Goal: Task Accomplishment & Management: Manage account settings

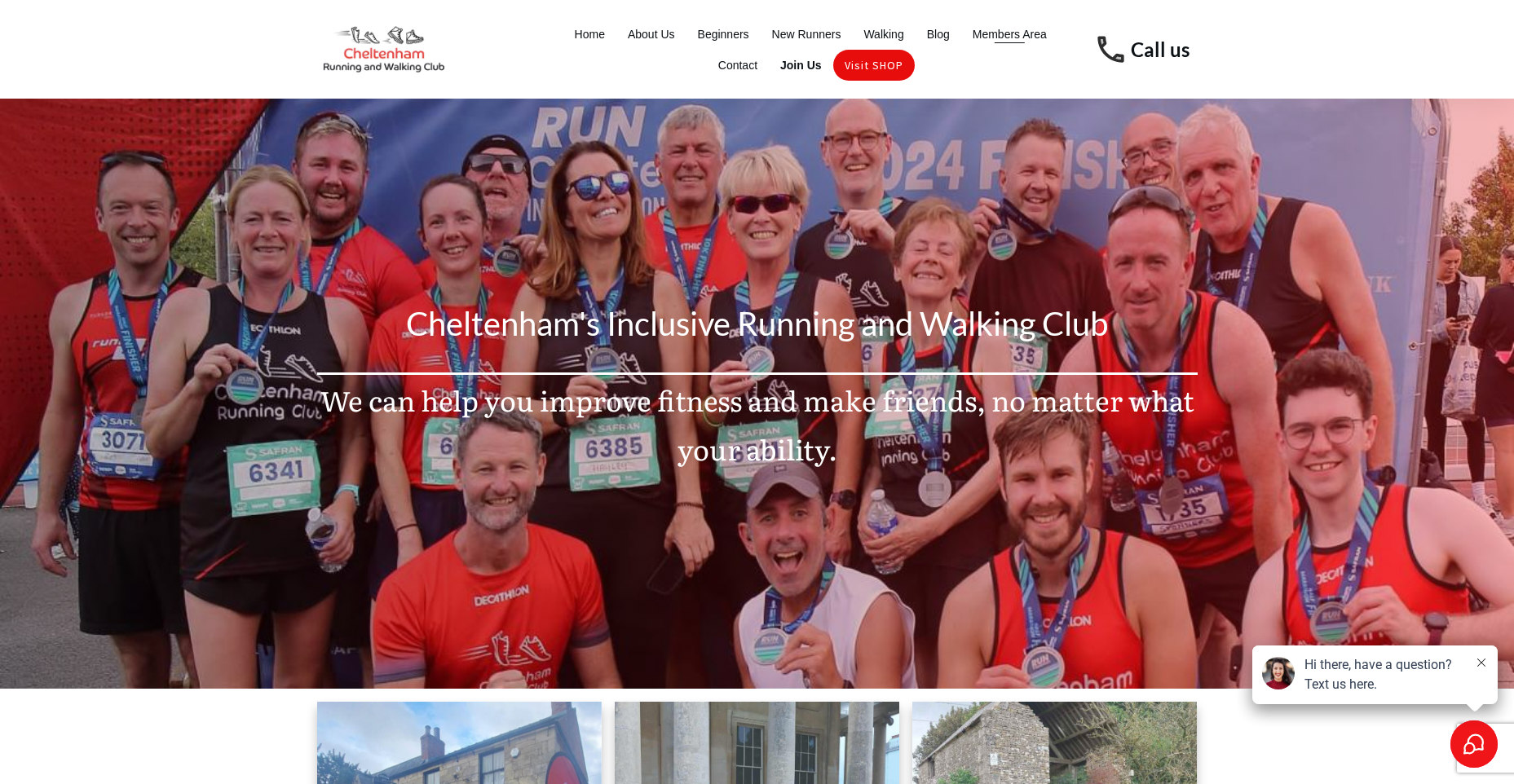
click at [1018, 34] on span "Members Area" at bounding box center [1008, 34] width 74 height 23
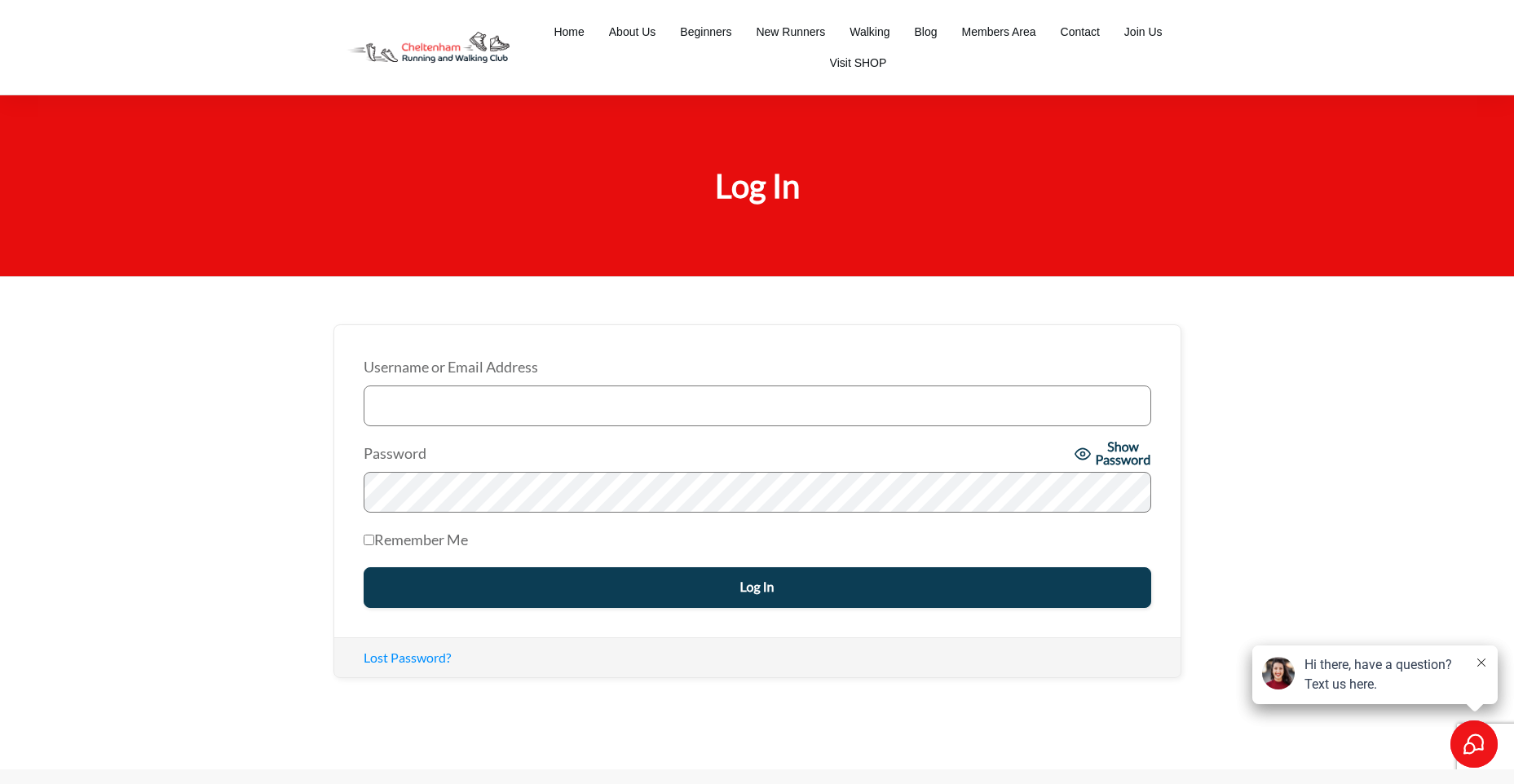
click at [461, 398] on input "Username or Email Address" at bounding box center [757, 406] width 788 height 41
type input "jpbridge@aol.com"
click at [641, 573] on input "Log In" at bounding box center [757, 588] width 788 height 41
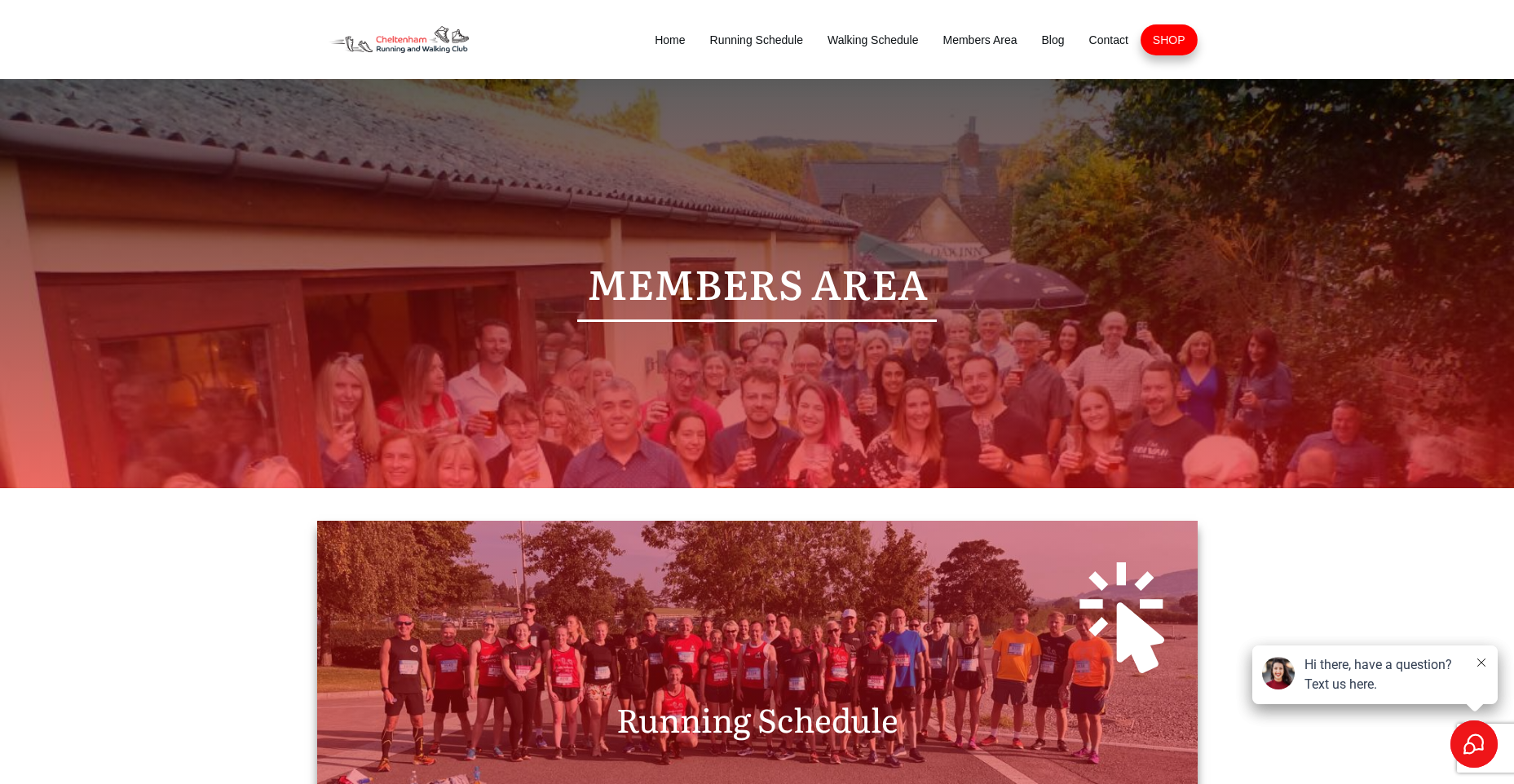
click at [760, 674] on div at bounding box center [757, 612] width 848 height 152
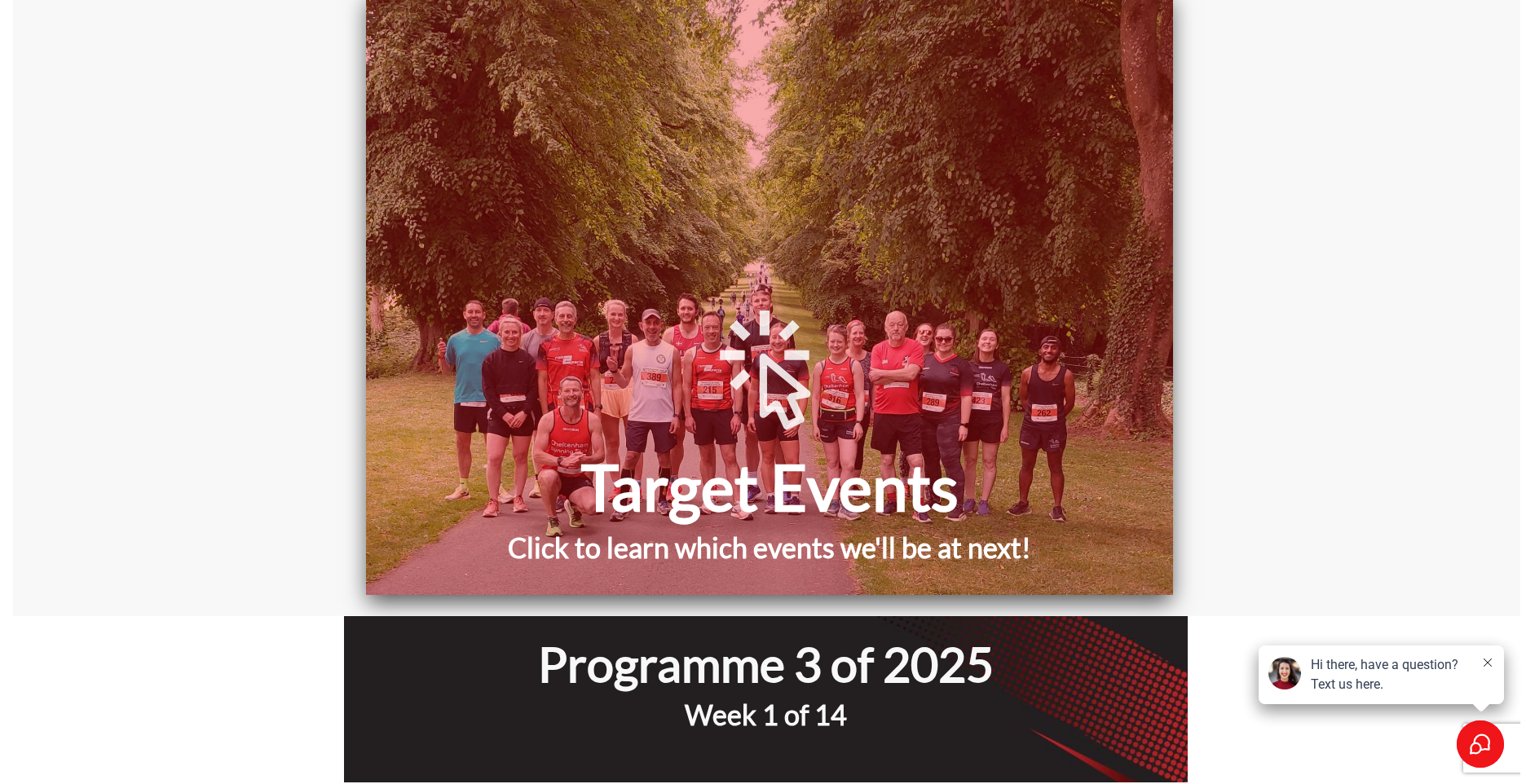
scroll to position [1548, 0]
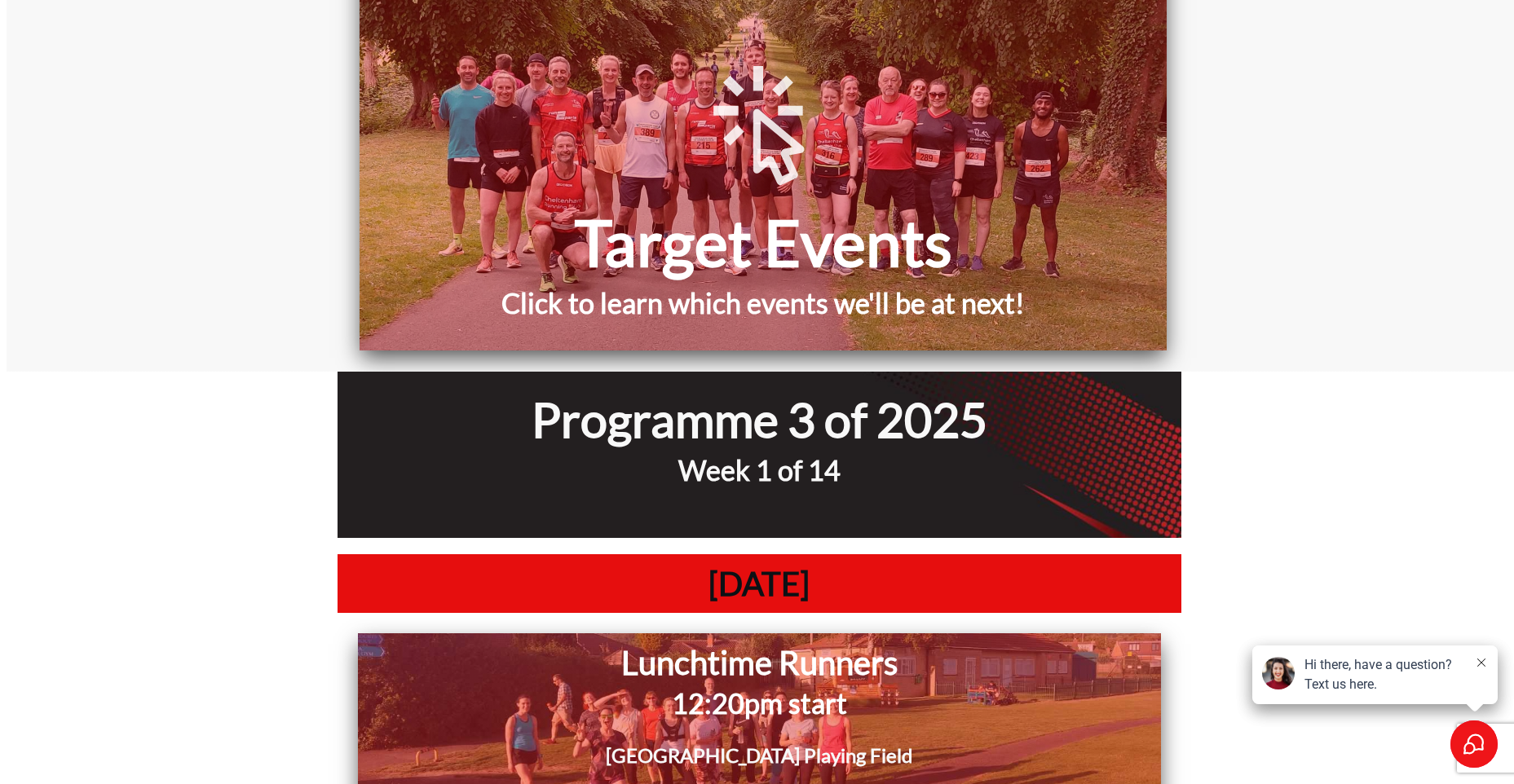
click at [732, 270] on h1 "Target Events" at bounding box center [763, 242] width 791 height 82
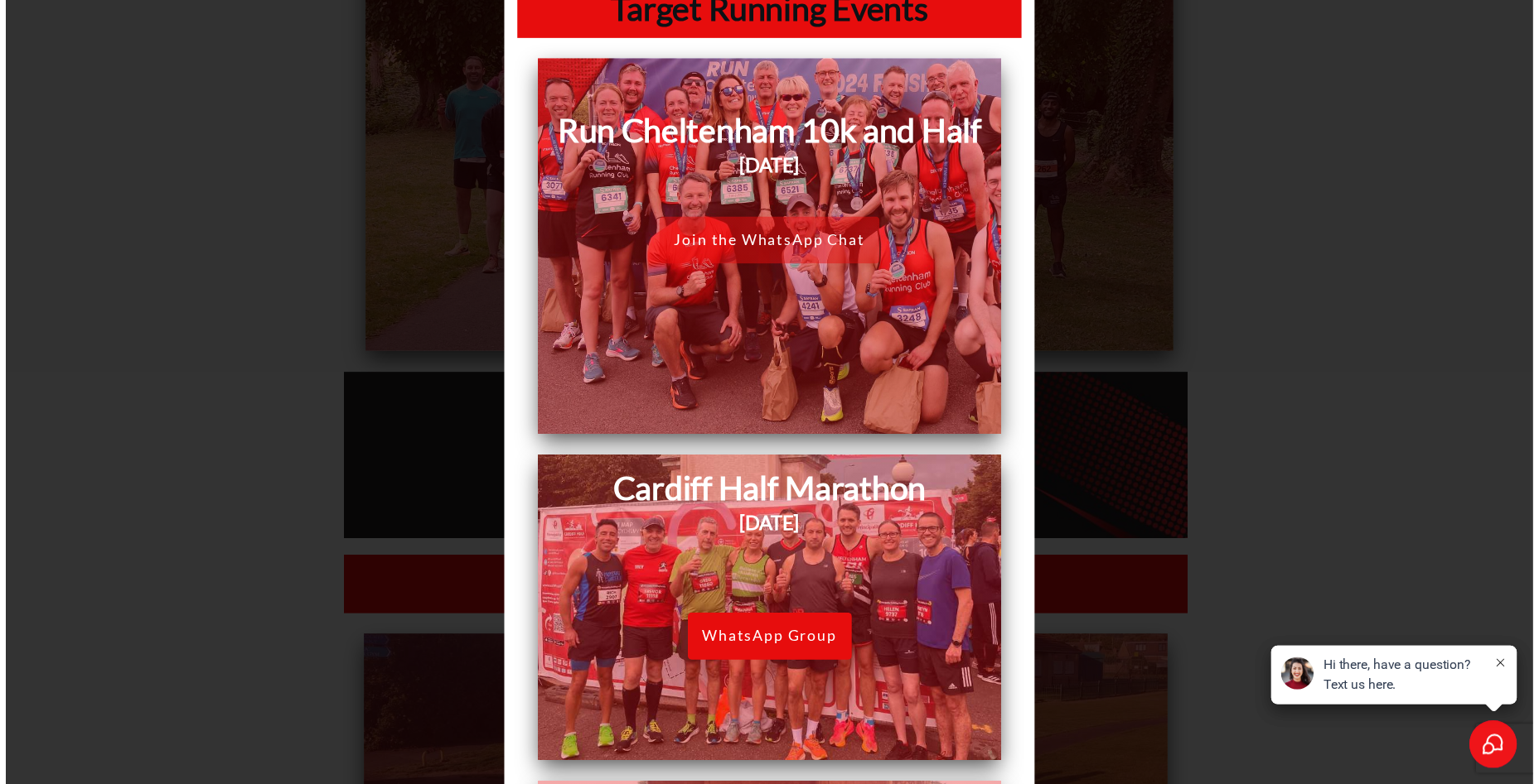
scroll to position [0, 0]
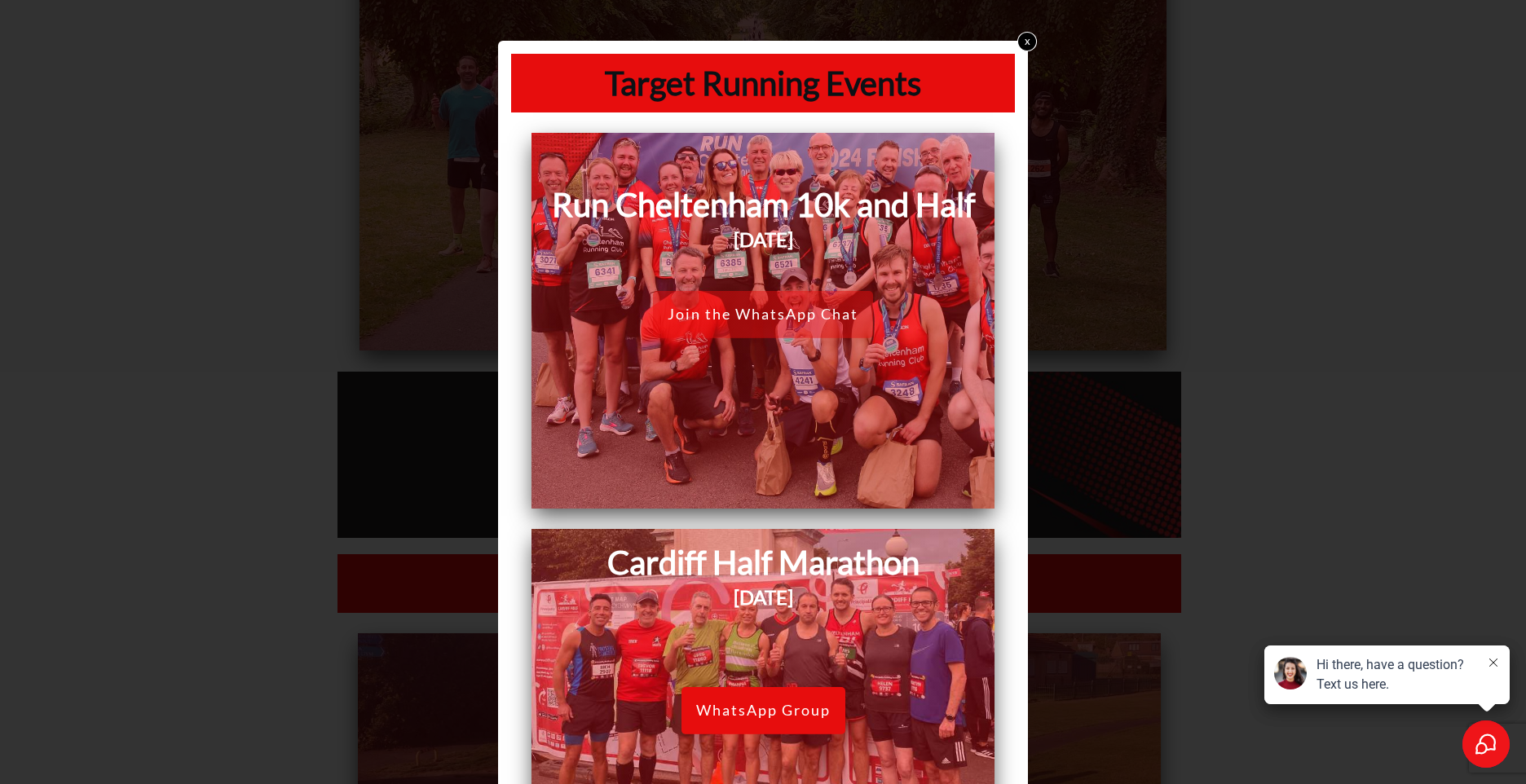
click at [1017, 40] on link "x" at bounding box center [1026, 41] width 20 height 20
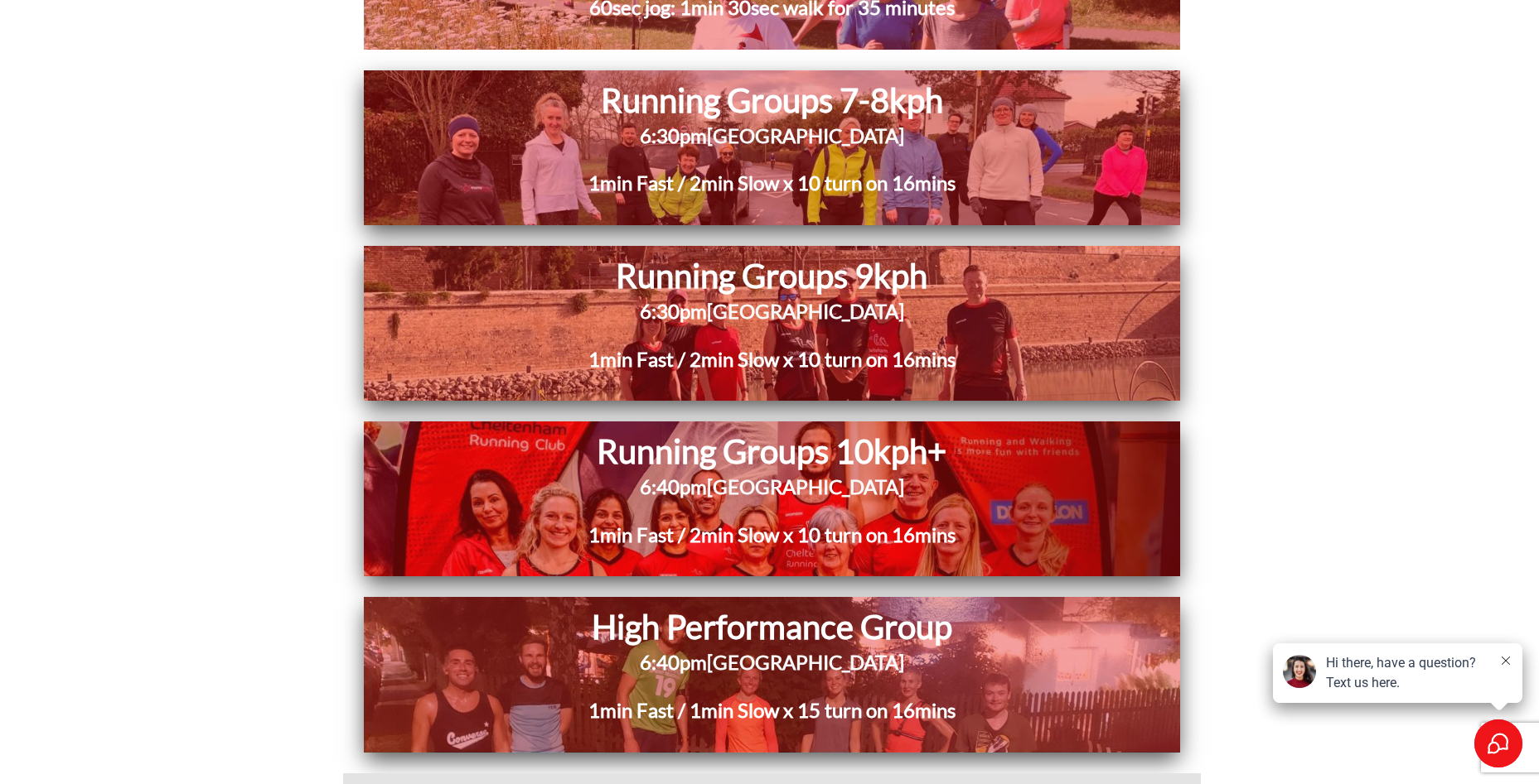
scroll to position [2817, 0]
